Goal: Task Accomplishment & Management: Manage account settings

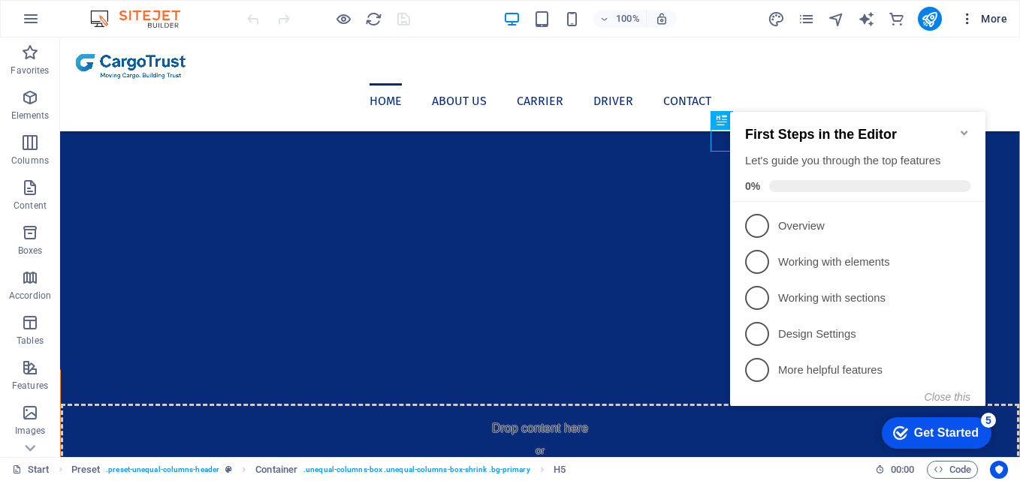
click at [969, 20] on icon "button" at bounding box center [967, 18] width 15 height 15
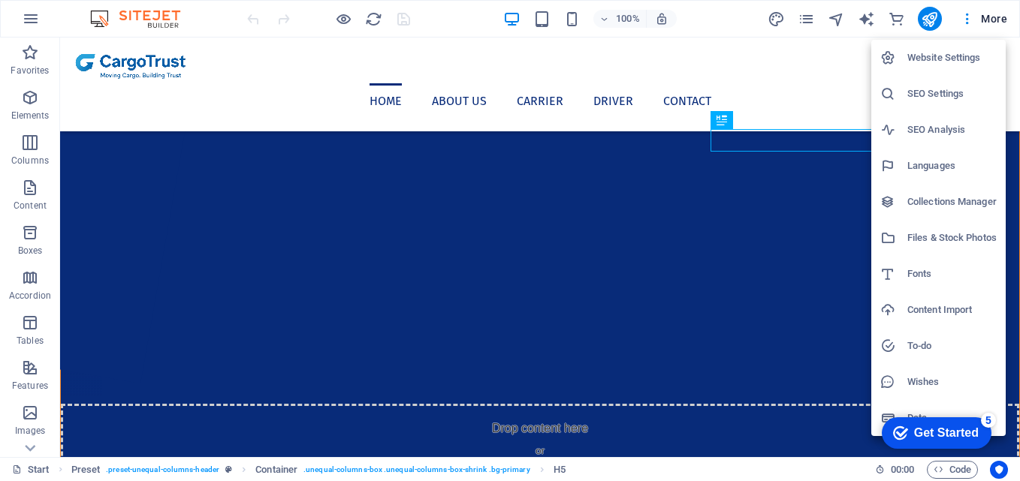
click at [917, 96] on h6 "SEO Settings" at bounding box center [951, 94] width 89 height 18
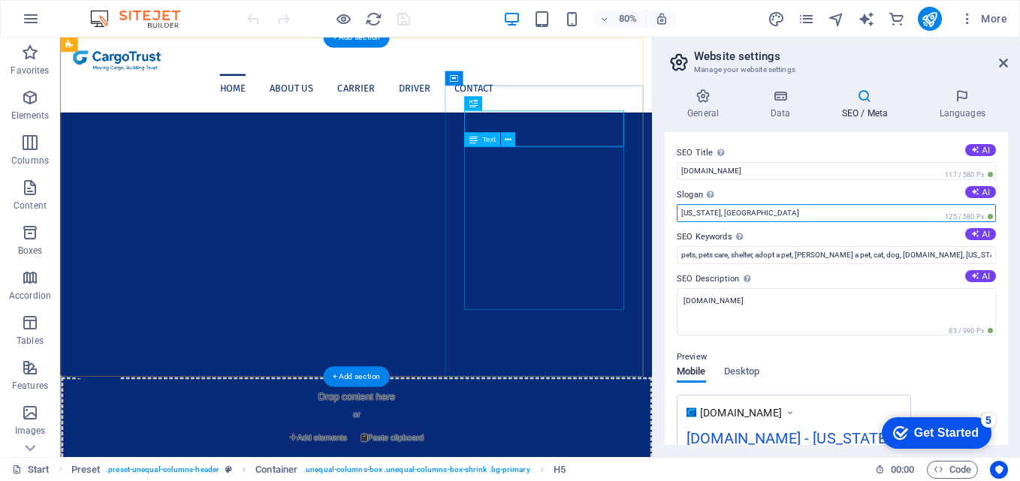
drag, startPoint x: 810, startPoint y: 248, endPoint x: 733, endPoint y: 235, distance: 78.4
click at [698, 207] on input "[US_STATE], [GEOGRAPHIC_DATA]" at bounding box center [836, 213] width 319 height 18
click at [700, 207] on input "[US_STATE], [GEOGRAPHIC_DATA]" at bounding box center [836, 213] width 319 height 18
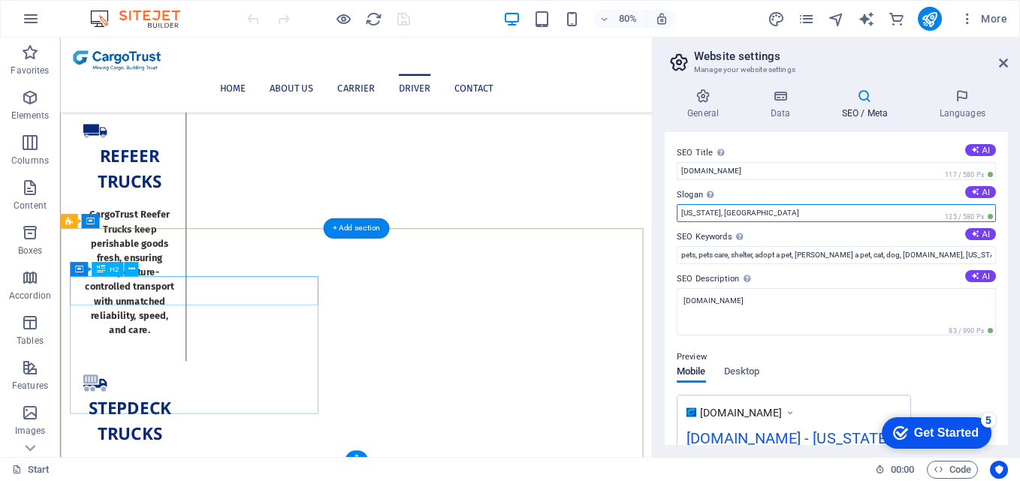
scroll to position [2884, 0]
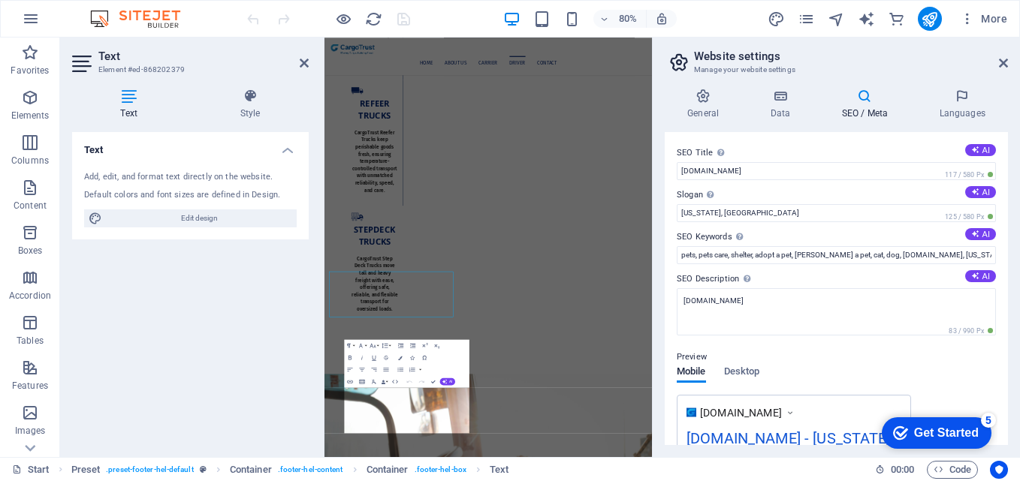
scroll to position [2649, 0]
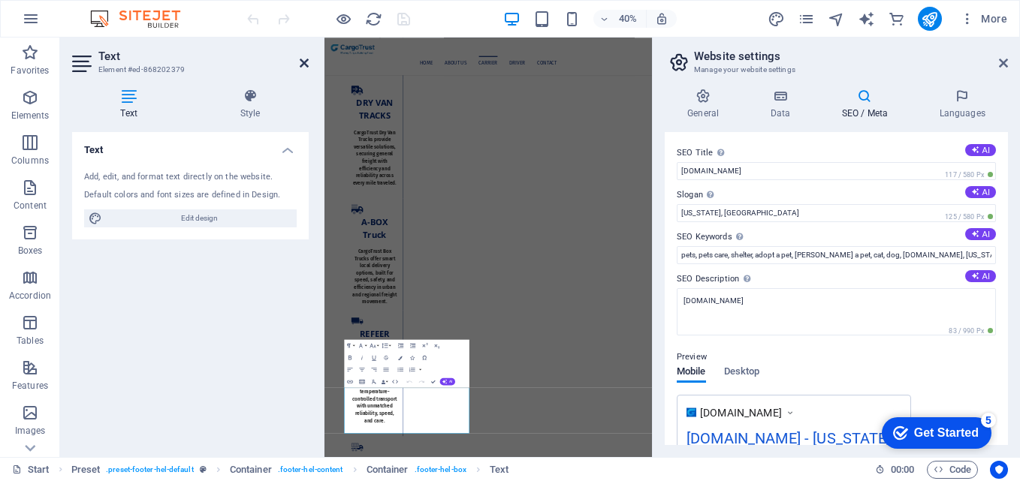
click at [306, 67] on icon at bounding box center [304, 63] width 9 height 12
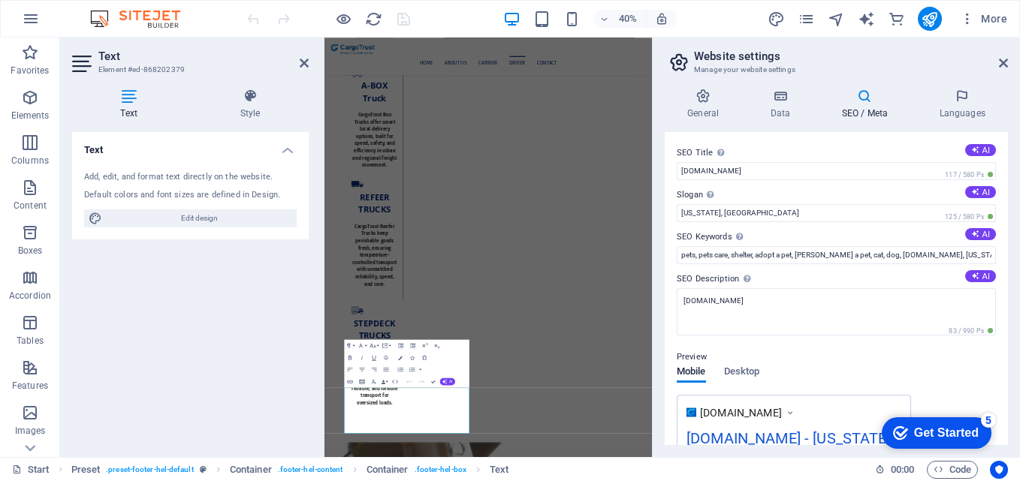
scroll to position [2884, 0]
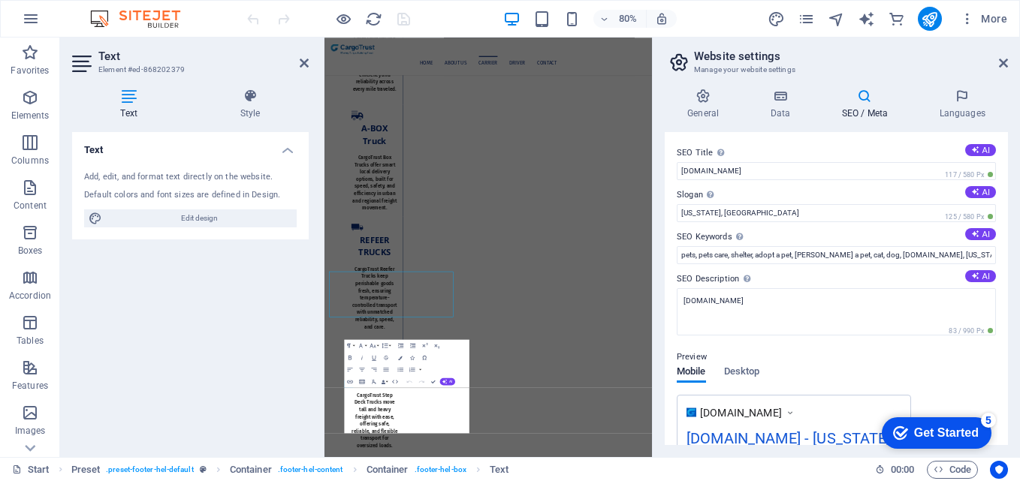
scroll to position [2649, 0]
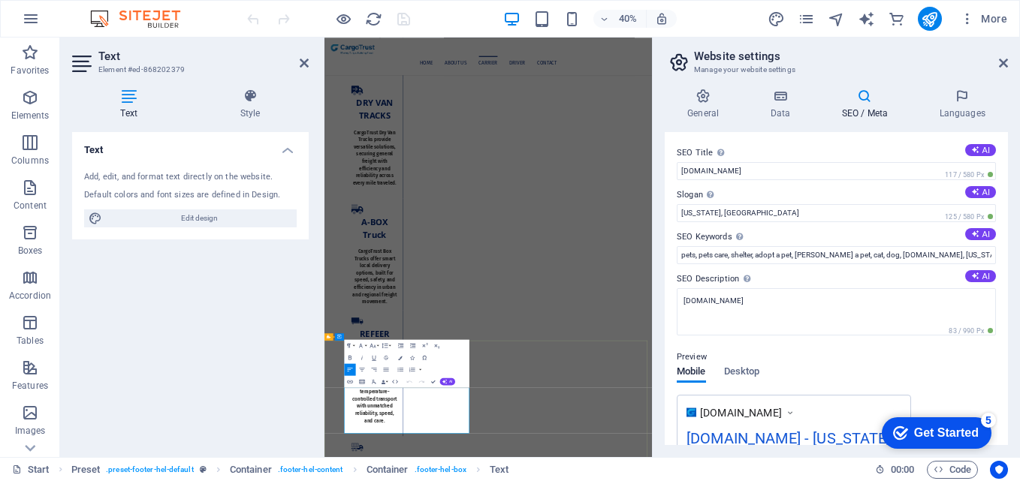
drag, startPoint x: 600, startPoint y: 939, endPoint x: 617, endPoint y: 942, distance: 17.7
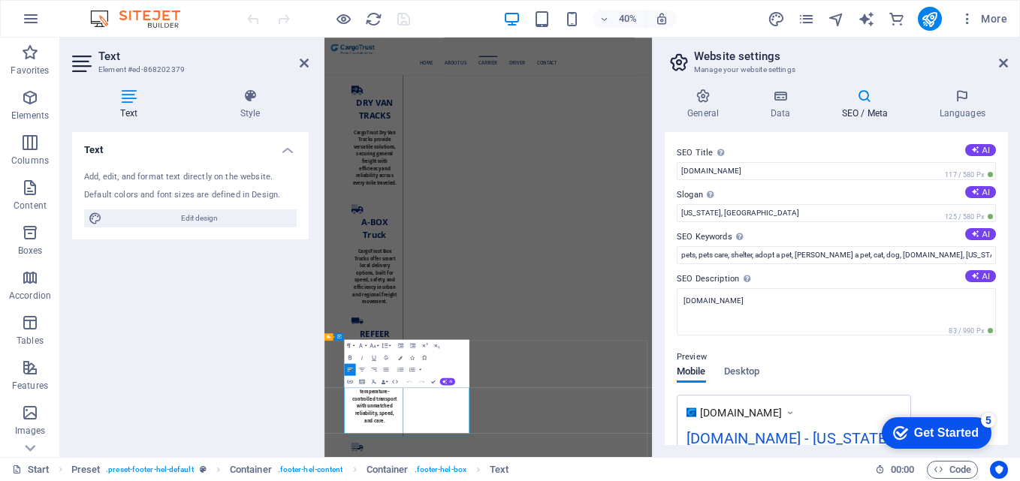
drag, startPoint x: 615, startPoint y: 946, endPoint x: 574, endPoint y: 948, distance: 41.3
drag, startPoint x: 615, startPoint y: 944, endPoint x: 525, endPoint y: 936, distance: 90.4
copy p "[GEOGRAPHIC_DATA] , [GEOGRAPHIC_DATA]"
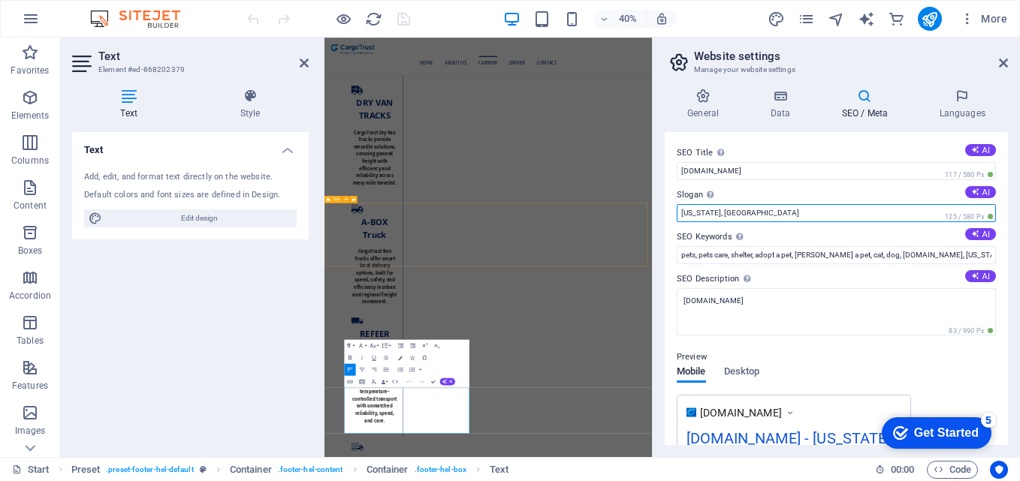
drag, startPoint x: 1021, startPoint y: 252, endPoint x: 1094, endPoint y: 493, distance: 251.8
click at [718, 209] on input "[US_STATE], [GEOGRAPHIC_DATA]" at bounding box center [836, 213] width 319 height 18
paste input "[GEOGRAPHIC_DATA] , [GEOGRAPHIC_DATA]"
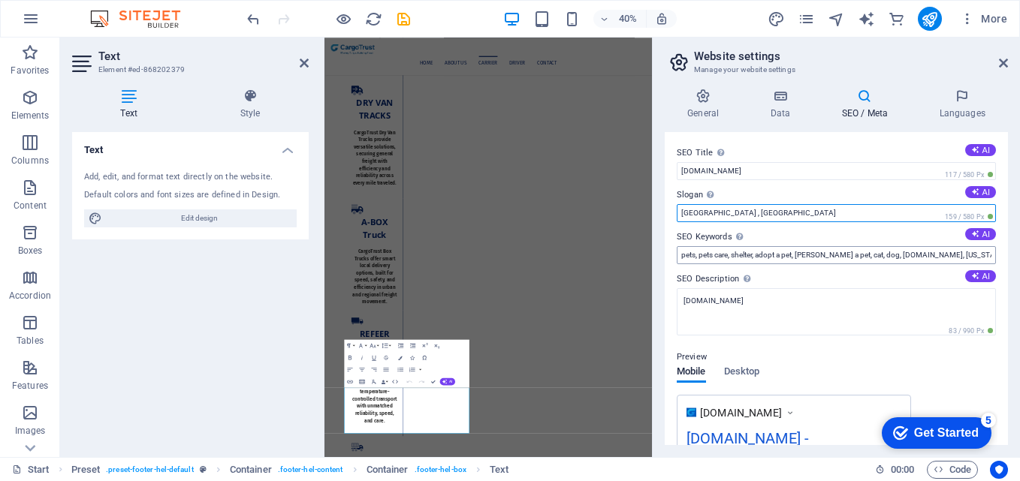
type input "[GEOGRAPHIC_DATA] , [GEOGRAPHIC_DATA]"
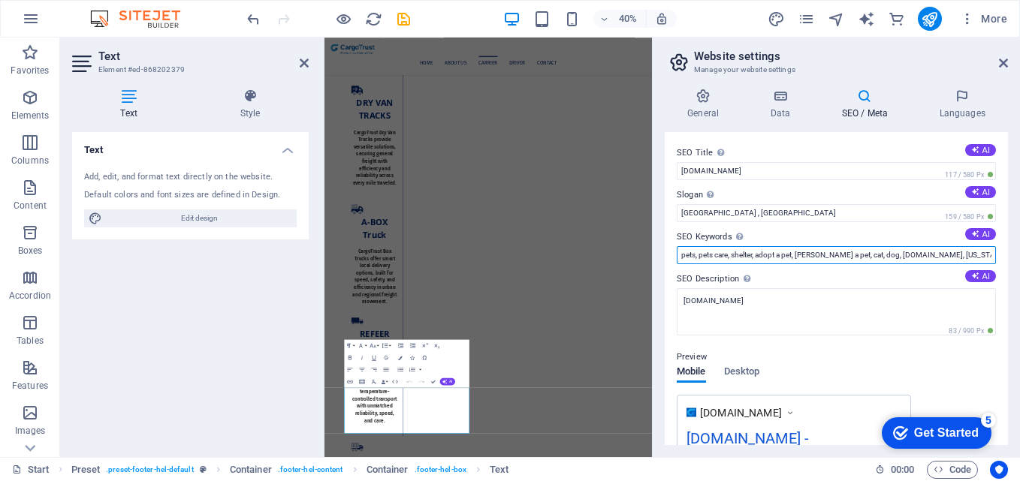
drag, startPoint x: 972, startPoint y: 252, endPoint x: 670, endPoint y: 247, distance: 301.9
click at [670, 247] on div "SEO Title The title of your website - make it something that stands out in sear…" at bounding box center [836, 288] width 343 height 313
click at [976, 235] on button "AI" at bounding box center [980, 234] width 31 height 12
type input "cargo transport, flatbed trucking, reliable freight, logistics solutions, refri…"
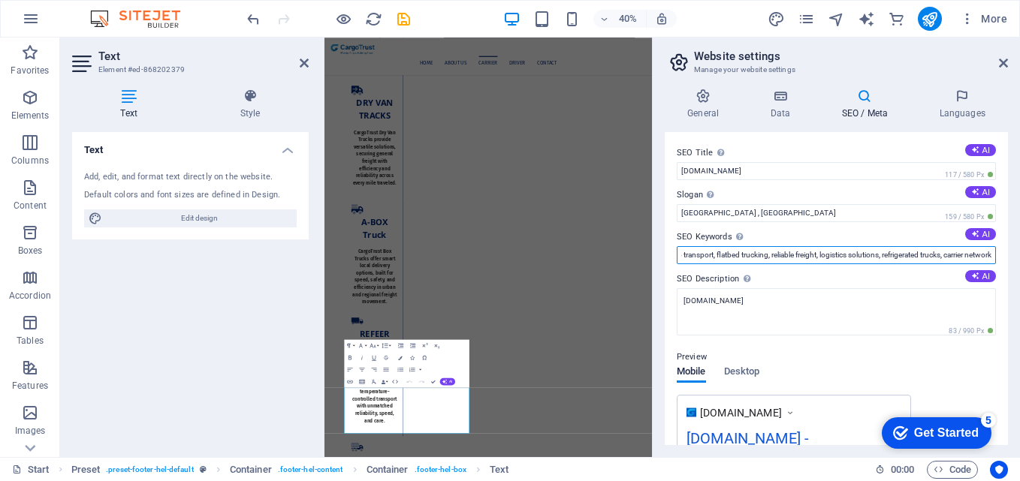
drag, startPoint x: 702, startPoint y: 253, endPoint x: 1012, endPoint y: 259, distance: 310.2
click at [1012, 259] on div "General Data SEO / Meta Languages Website name [DOMAIN_NAME] Logo Drag files he…" at bounding box center [836, 267] width 367 height 381
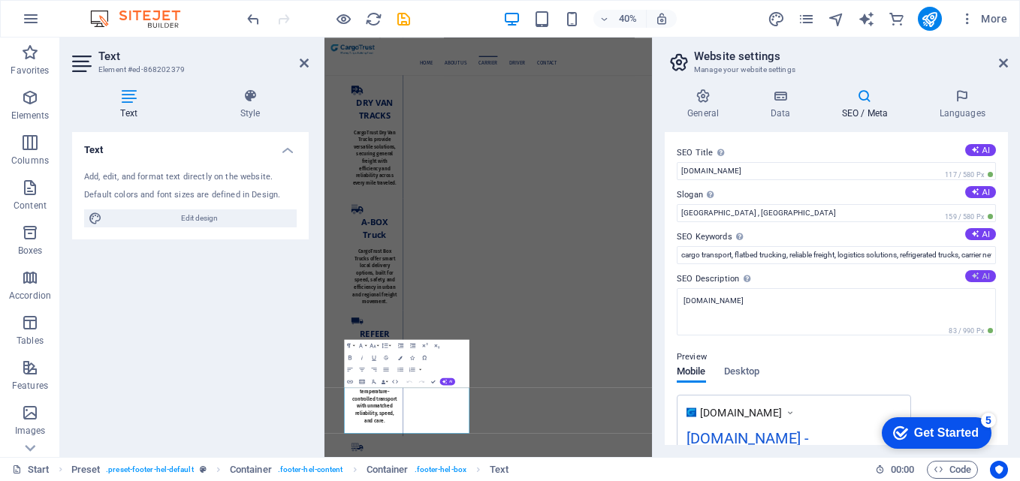
click at [980, 270] on button "AI" at bounding box center [980, 276] width 31 height 12
type textarea "Discover CargoTrust: your partner for premium freight connections, driving reli…"
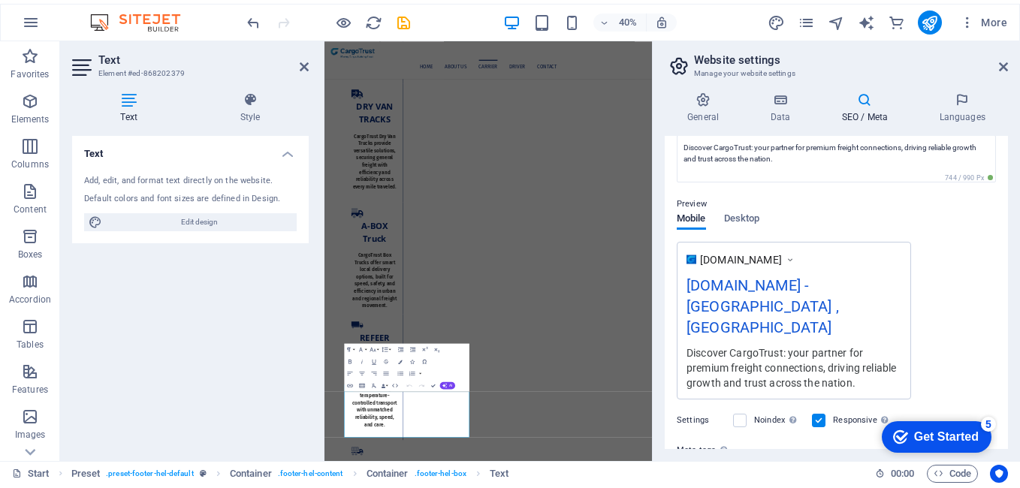
scroll to position [270, 0]
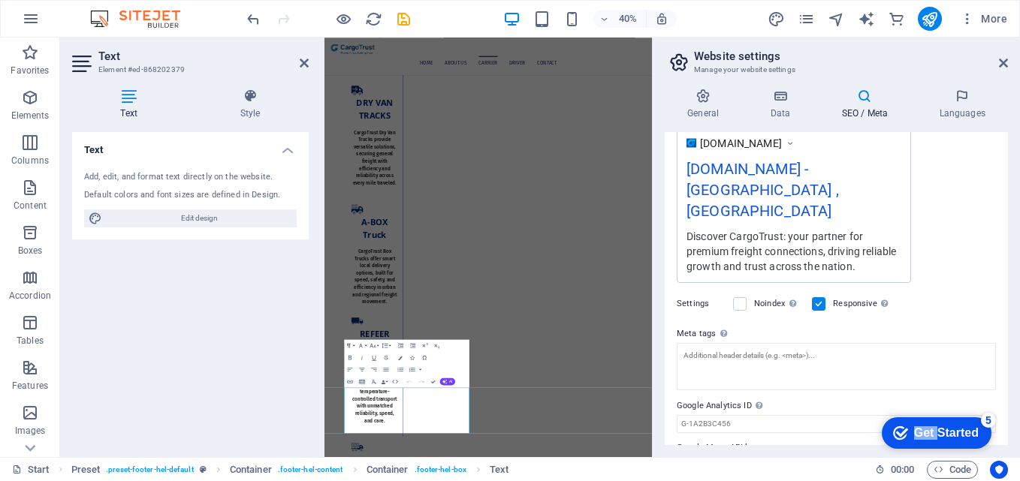
drag, startPoint x: 927, startPoint y: 436, endPoint x: 830, endPoint y: 346, distance: 132.4
click html "checkmark Get Started 5 First Steps in the Editor Let's guide you through the t…"
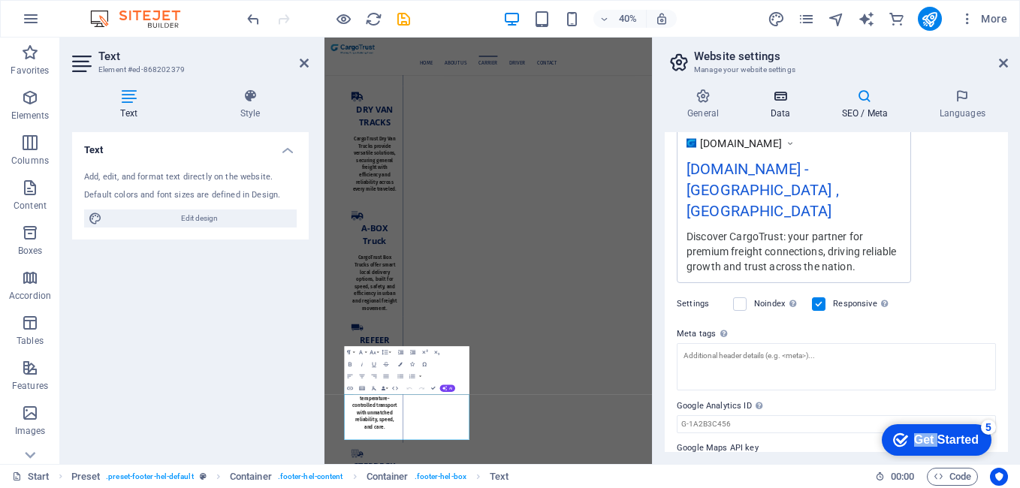
scroll to position [263, 0]
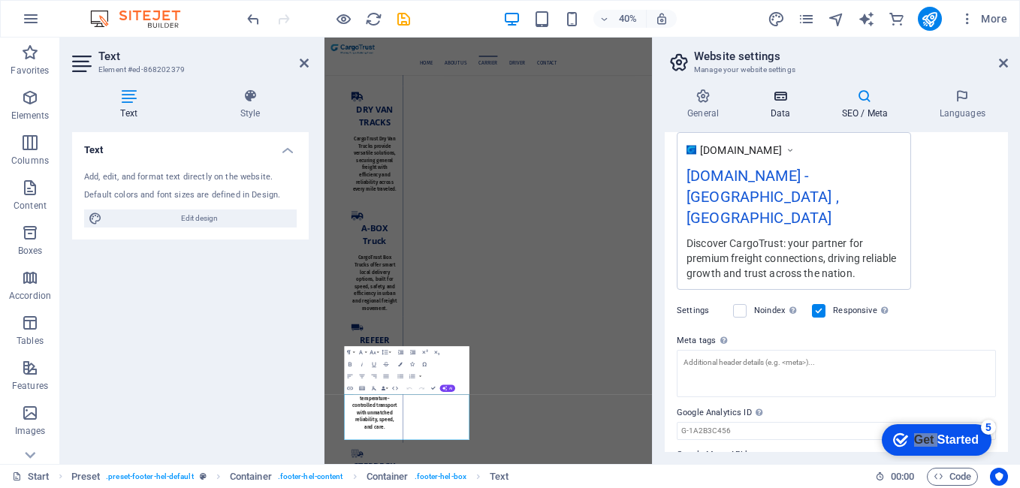
click at [776, 107] on h4 "Data" at bounding box center [782, 105] width 71 height 32
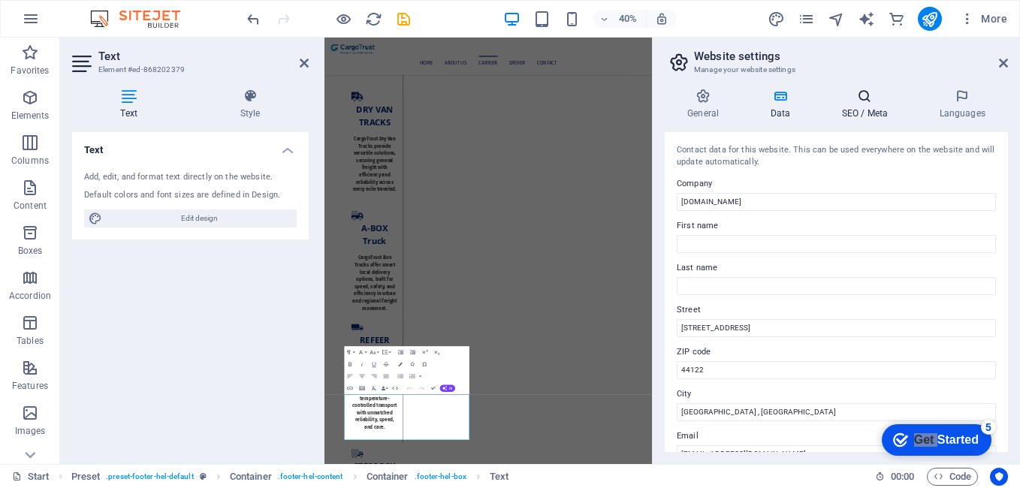
click at [843, 104] on h4 "SEO / Meta" at bounding box center [868, 105] width 98 height 32
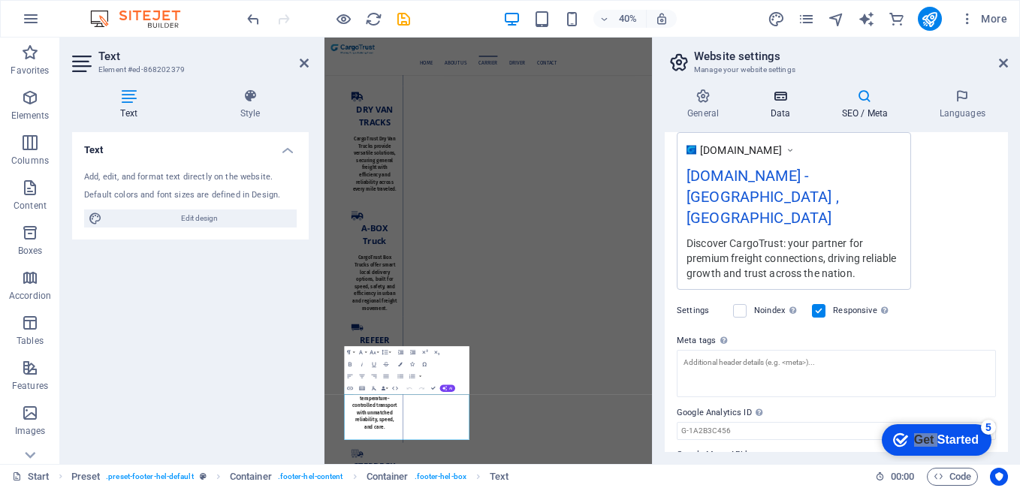
click at [781, 116] on h4 "Data" at bounding box center [782, 105] width 71 height 32
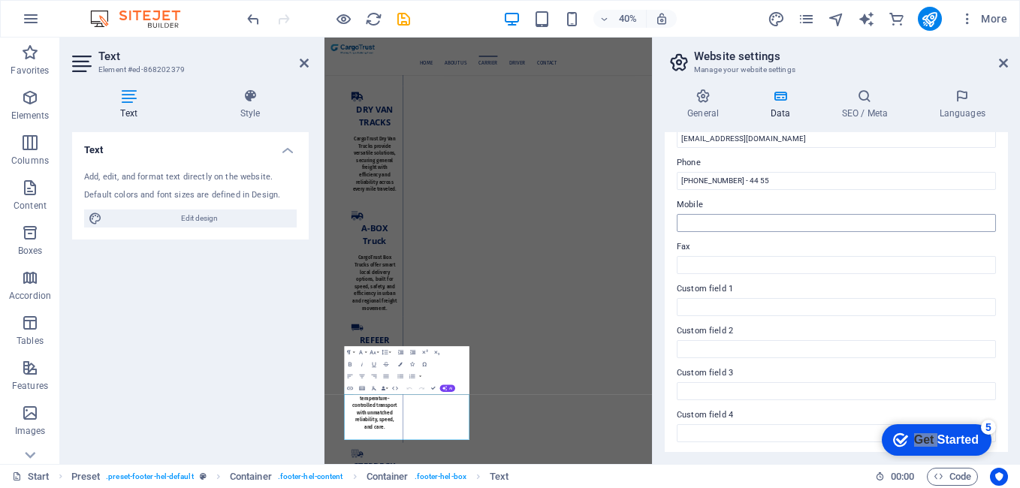
scroll to position [375, 0]
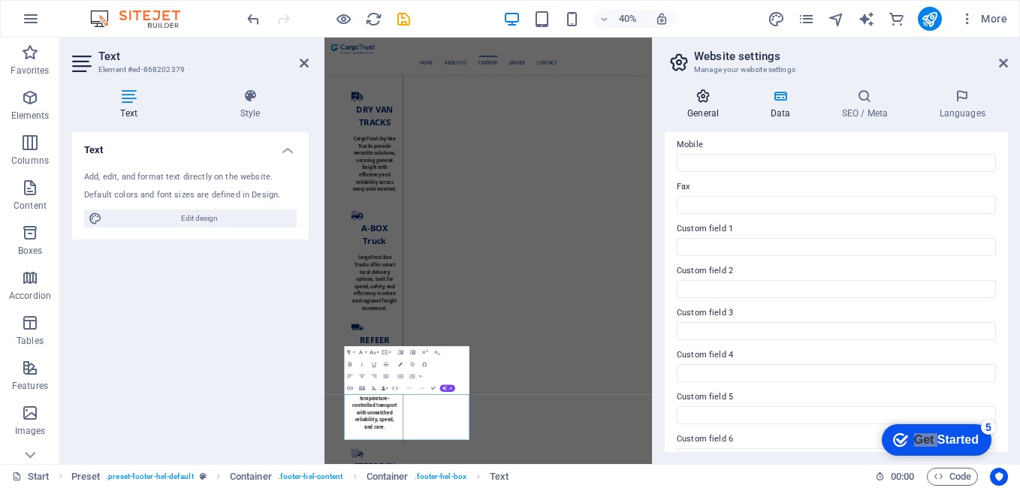
click at [715, 110] on h4 "General" at bounding box center [706, 105] width 83 height 32
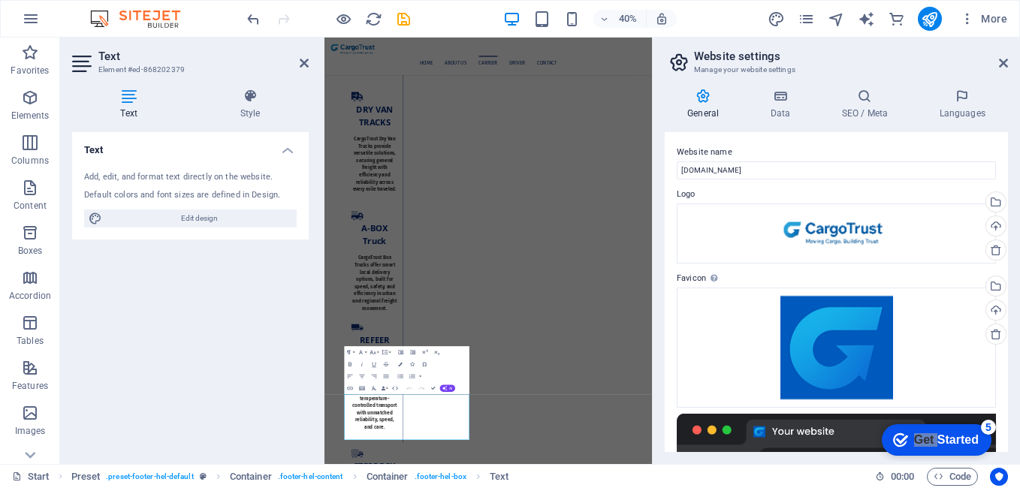
scroll to position [0, 0]
click at [873, 112] on h4 "SEO / Meta" at bounding box center [868, 105] width 98 height 32
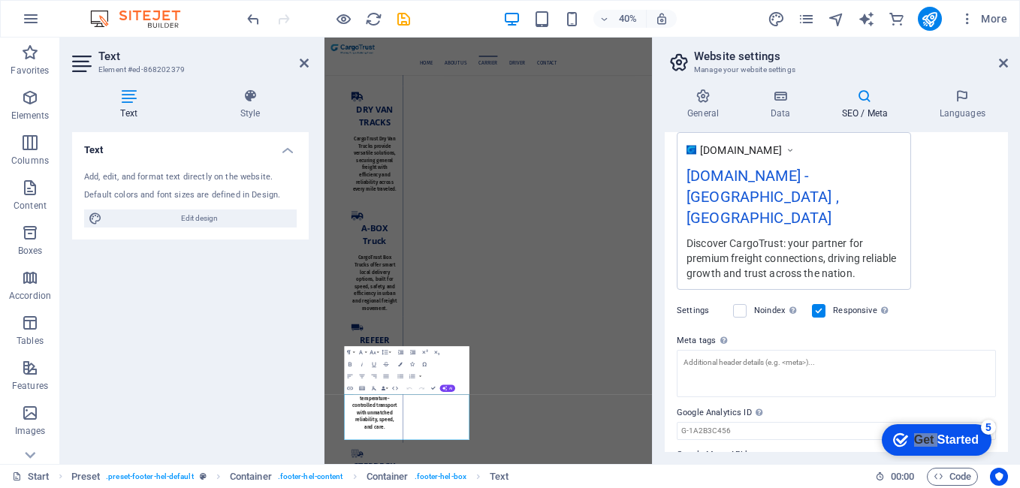
click at [864, 101] on icon at bounding box center [865, 96] width 92 height 15
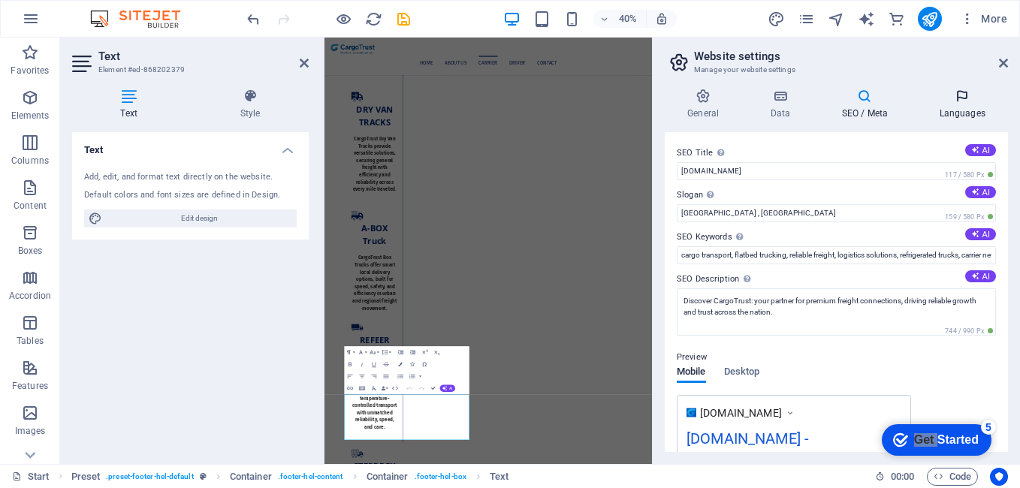
click at [976, 108] on h4 "Languages" at bounding box center [962, 105] width 92 height 32
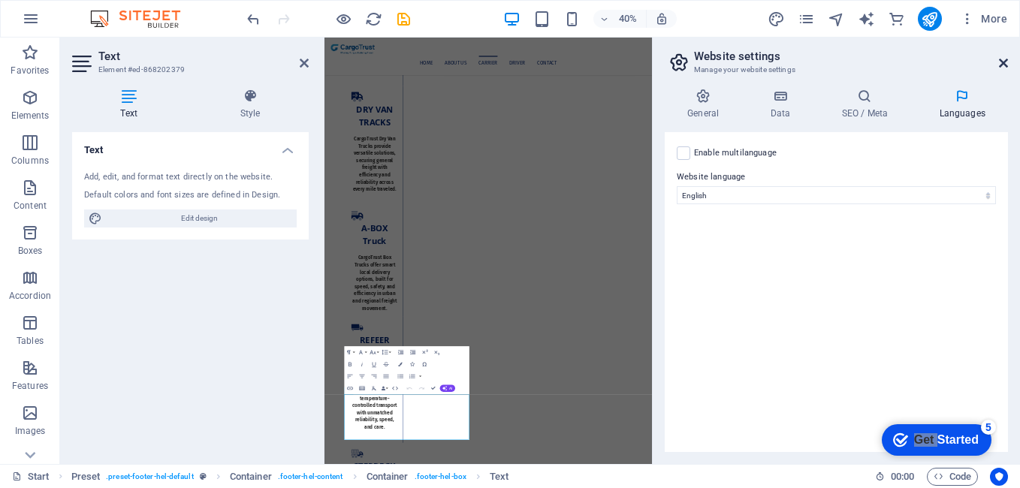
click at [1003, 62] on icon at bounding box center [1003, 63] width 9 height 12
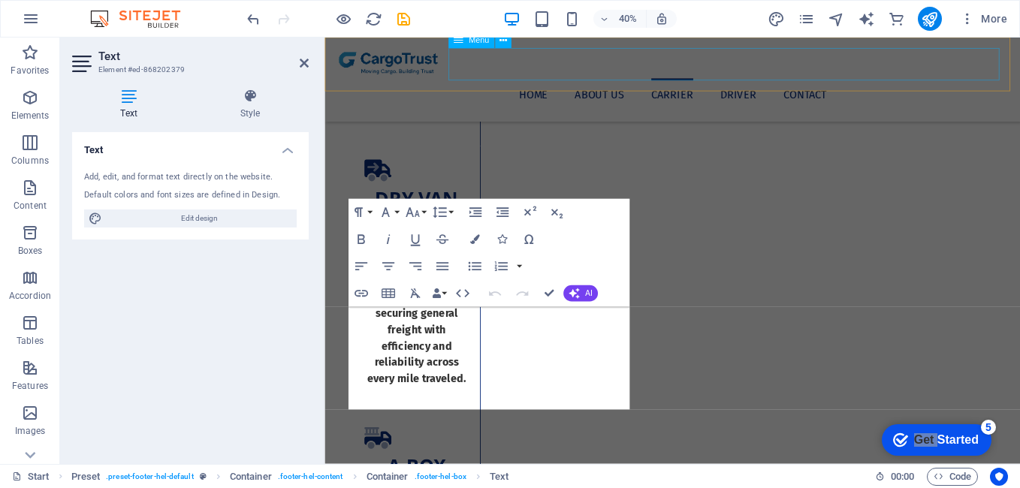
scroll to position [2822, 0]
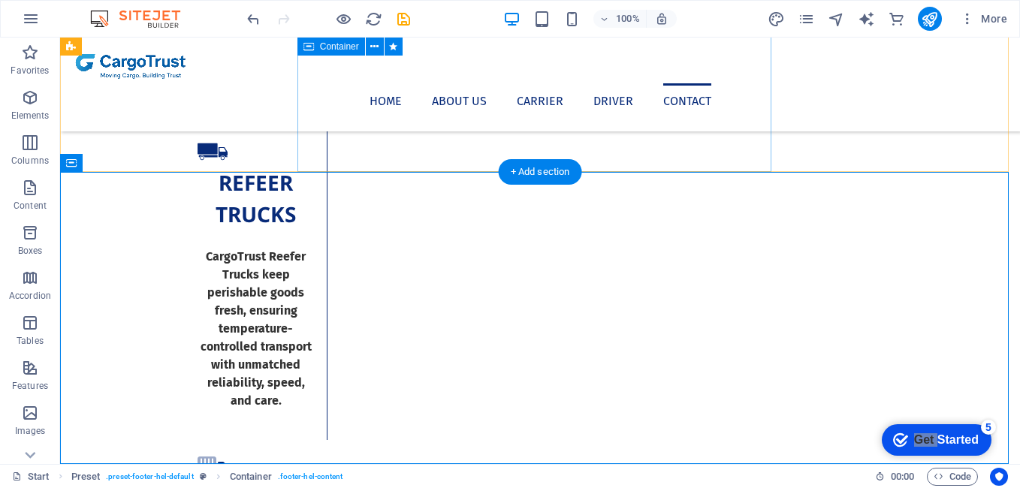
scroll to position [2806, 0]
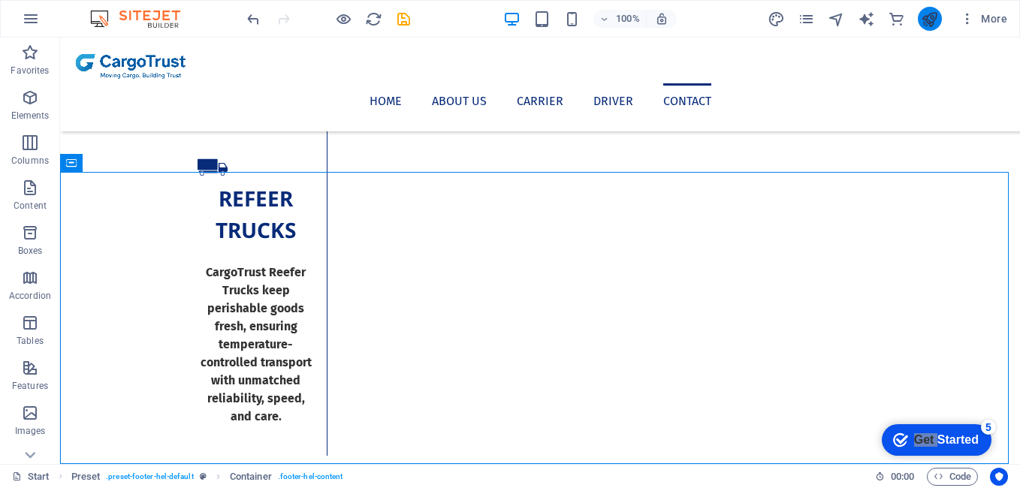
click at [930, 19] on icon "publish" at bounding box center [929, 19] width 17 height 17
